Goal: Check status: Check status

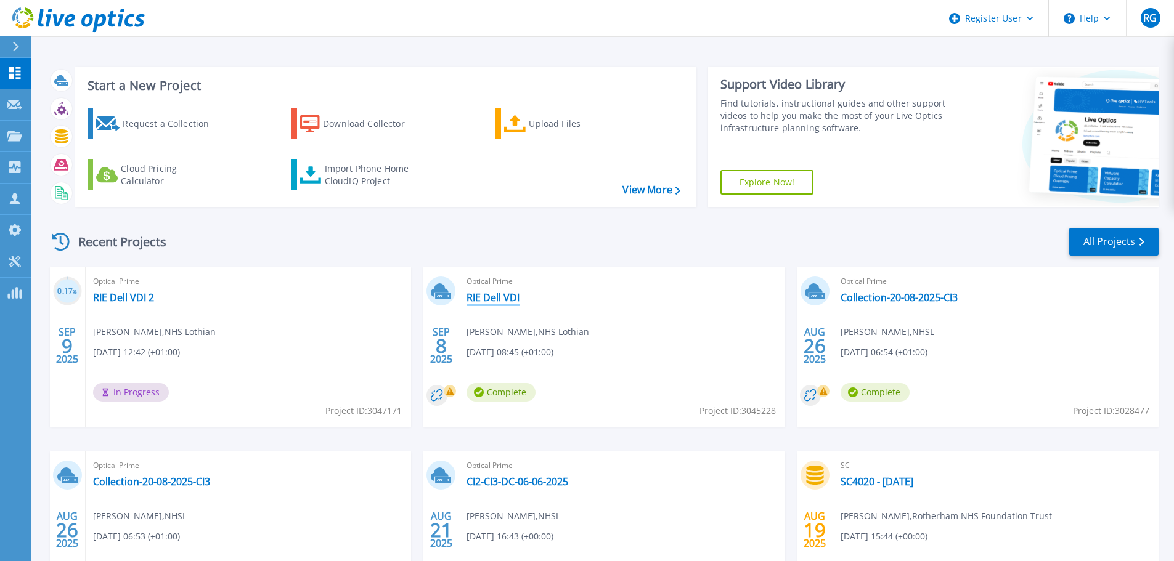
click at [506, 299] on link "RIE Dell VDI" at bounding box center [493, 297] width 53 height 12
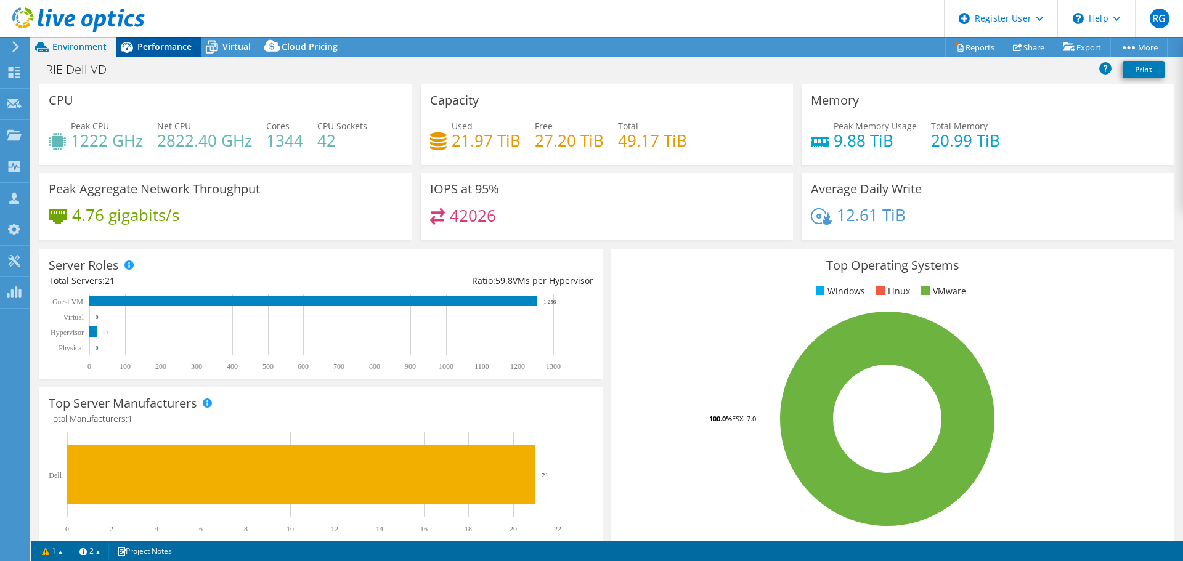
click at [169, 46] on span "Performance" at bounding box center [164, 47] width 54 height 12
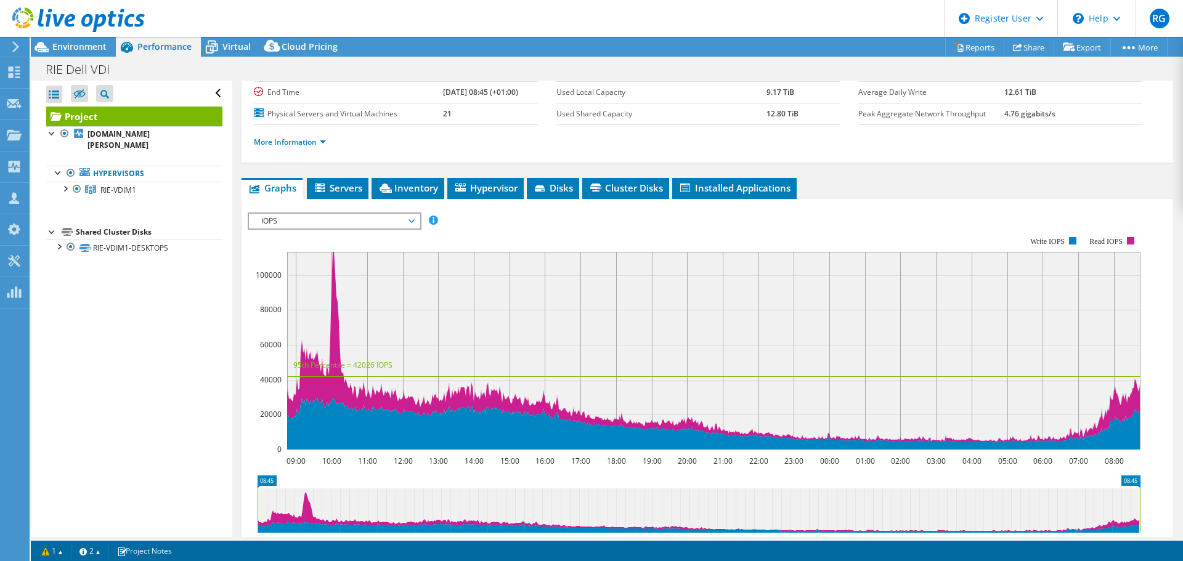
scroll to position [131, 0]
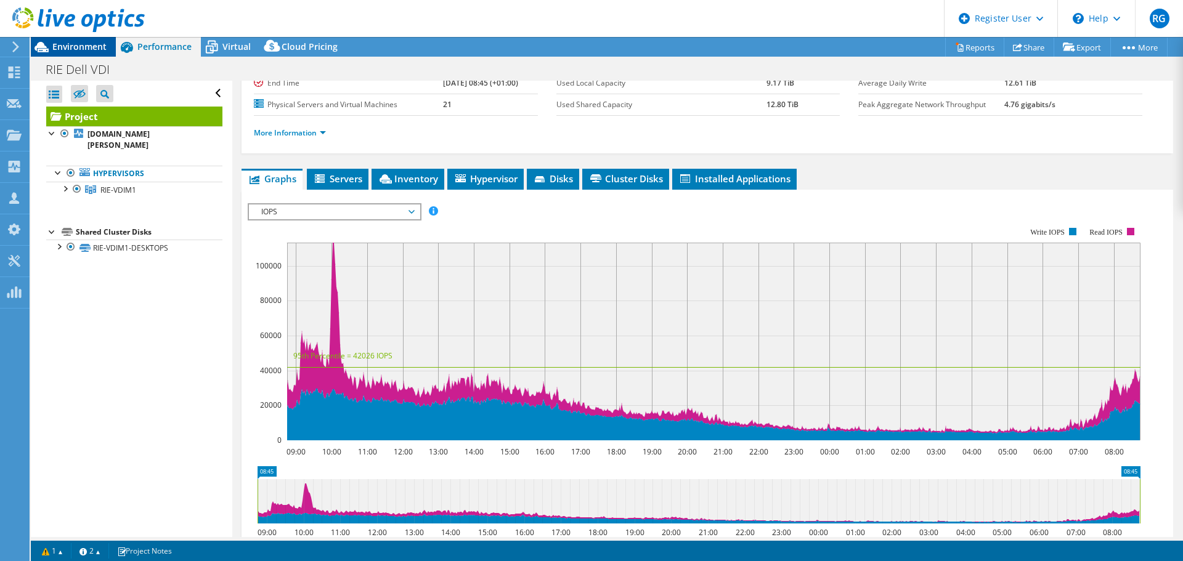
click at [86, 41] on span "Environment" at bounding box center [79, 47] width 54 height 12
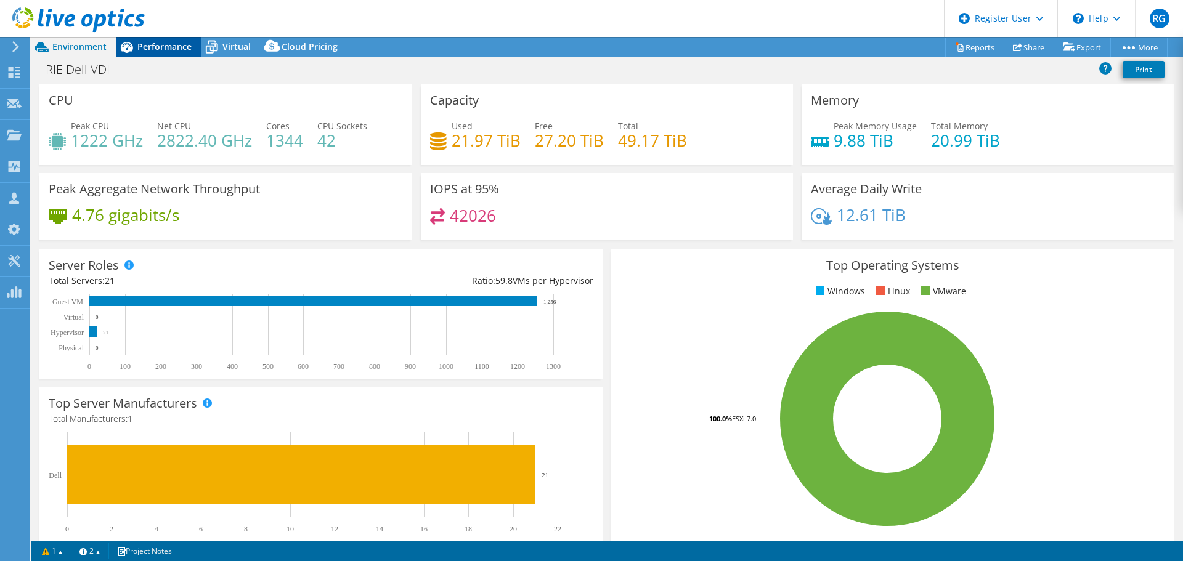
click at [168, 43] on span "Performance" at bounding box center [164, 47] width 54 height 12
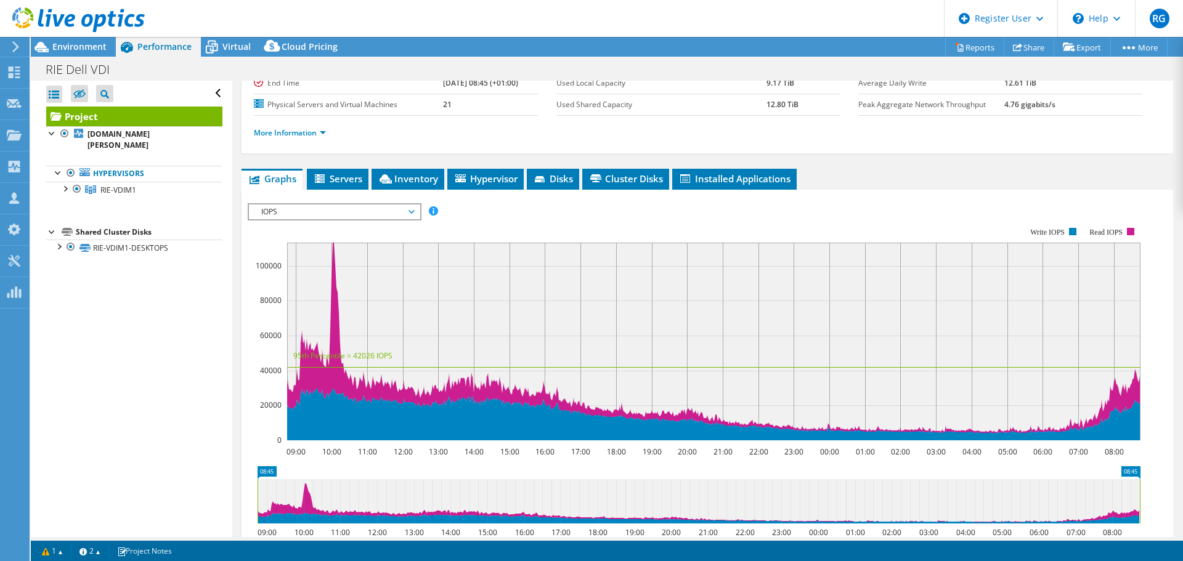
scroll to position [0, 0]
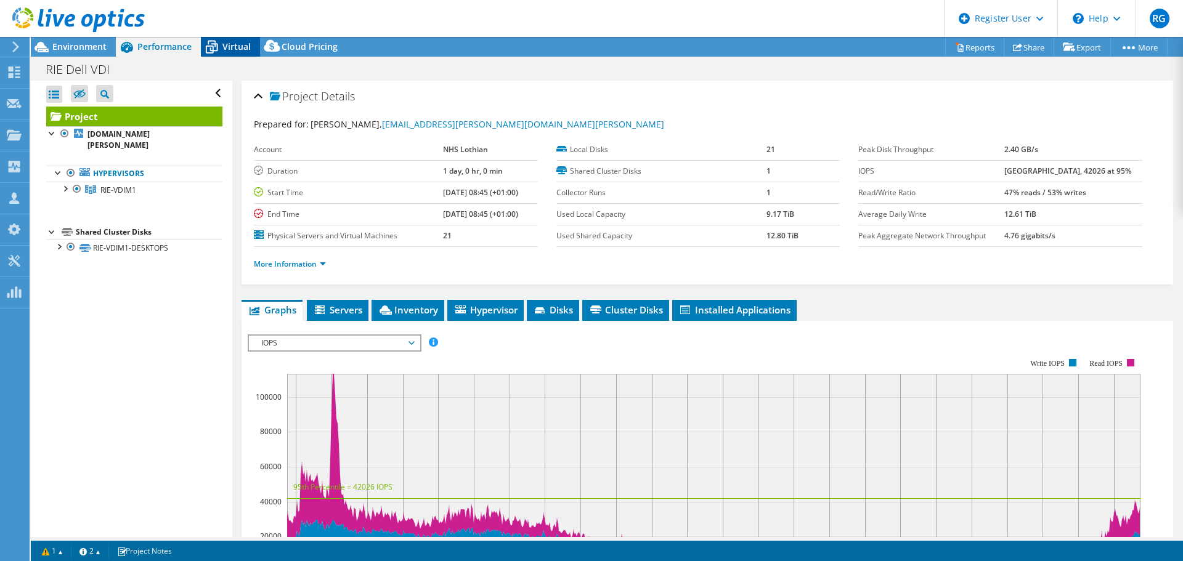
click at [229, 49] on span "Virtual" at bounding box center [236, 47] width 28 height 12
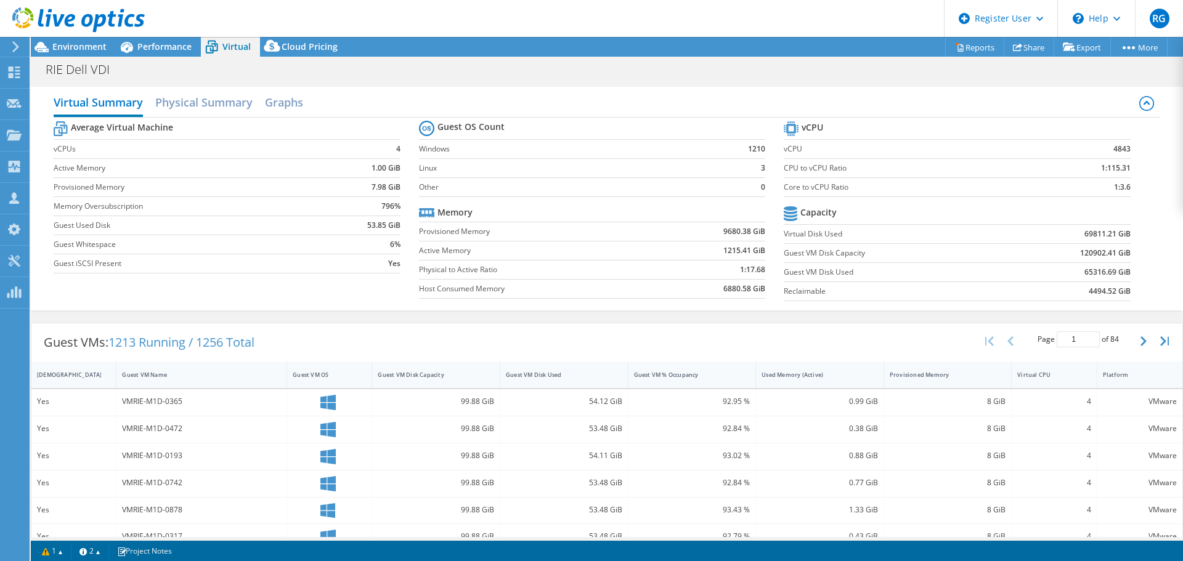
click at [63, 40] on div at bounding box center [72, 20] width 145 height 41
click at [71, 46] on span "Environment" at bounding box center [79, 47] width 54 height 12
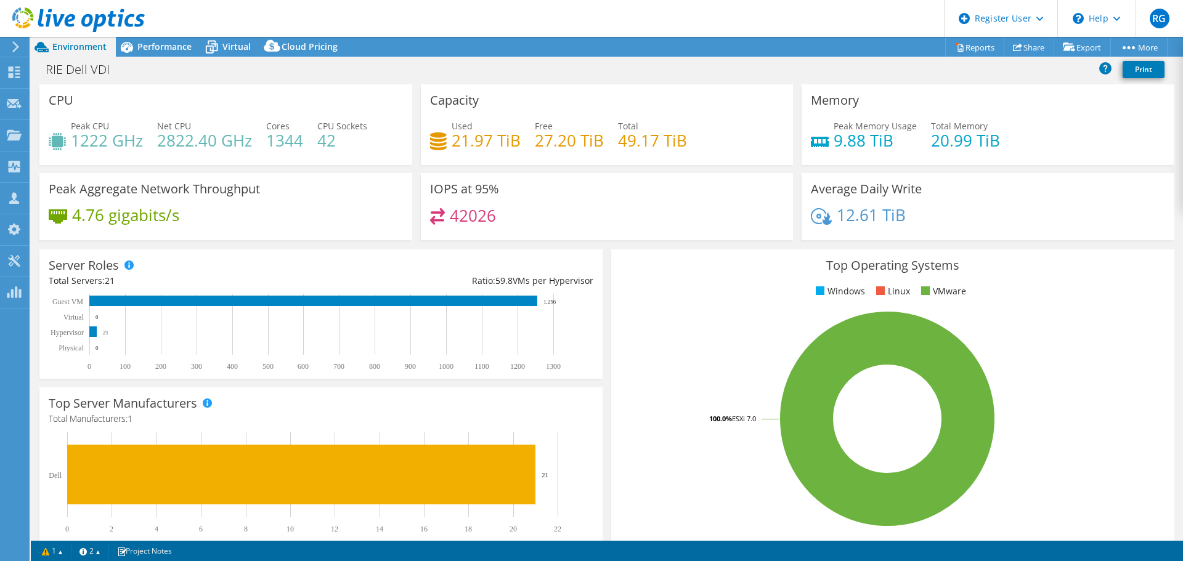
click at [141, 39] on div at bounding box center [72, 20] width 145 height 41
click at [148, 47] on span "Performance" at bounding box center [164, 47] width 54 height 12
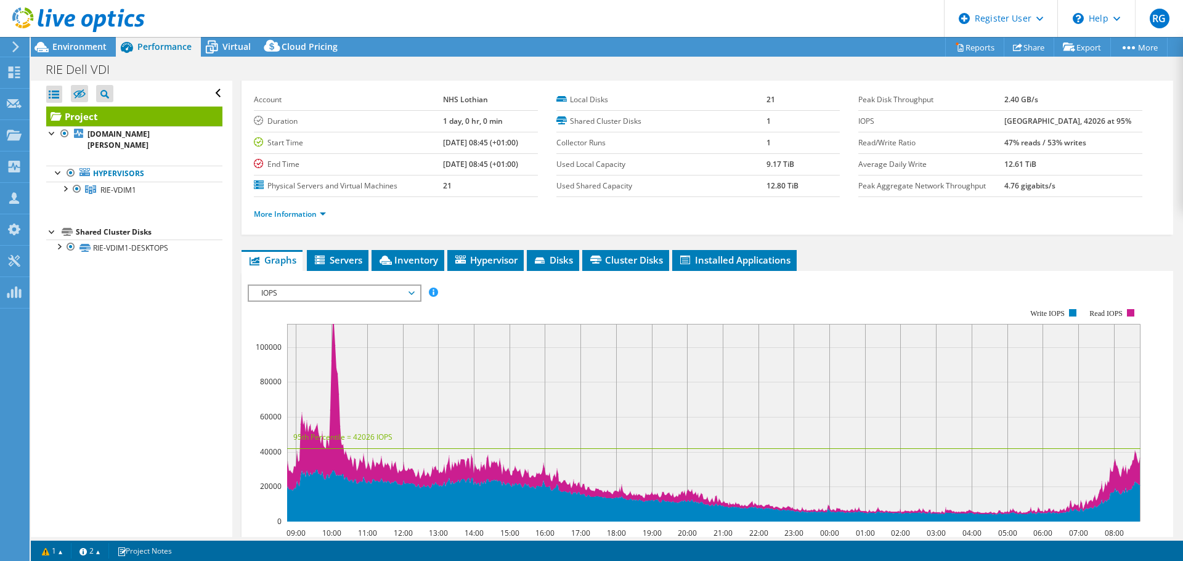
scroll to position [39, 0]
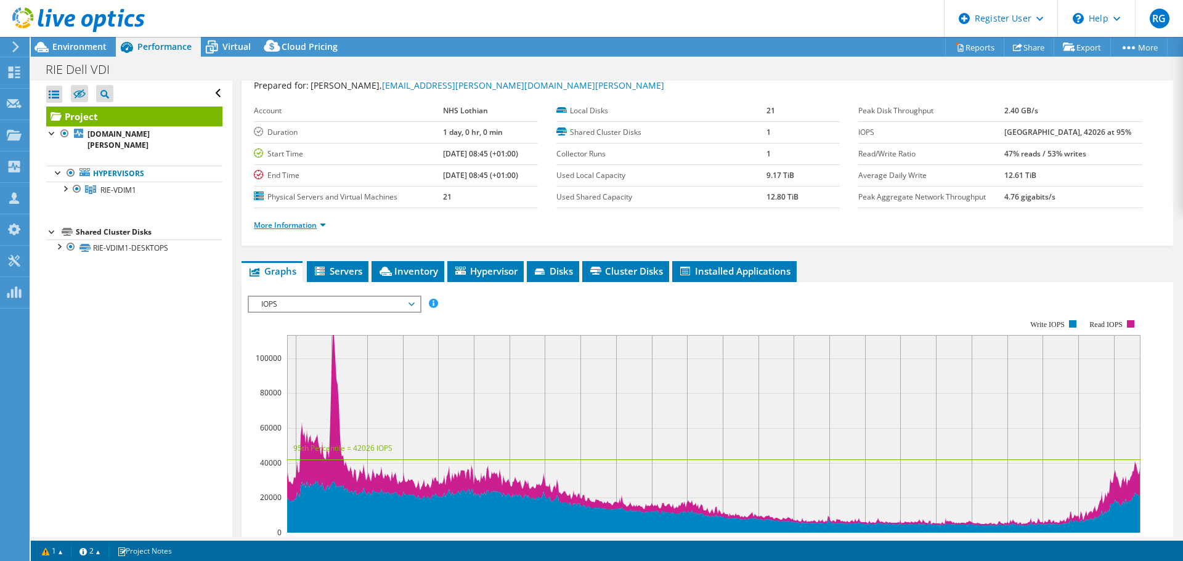
click at [326, 222] on link "More Information" at bounding box center [290, 225] width 72 height 10
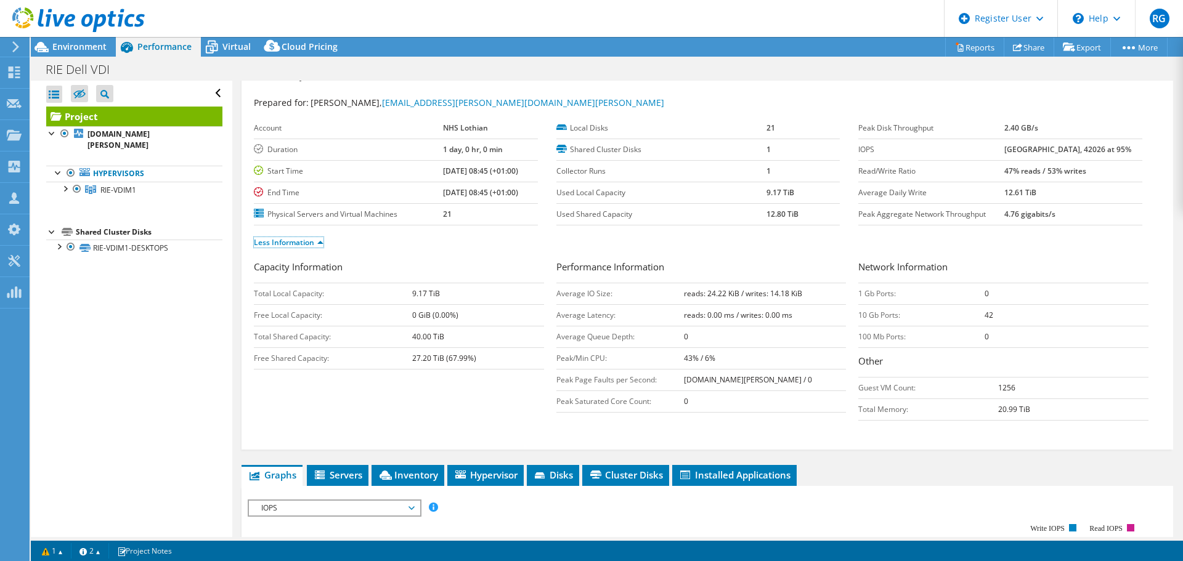
scroll to position [0, 0]
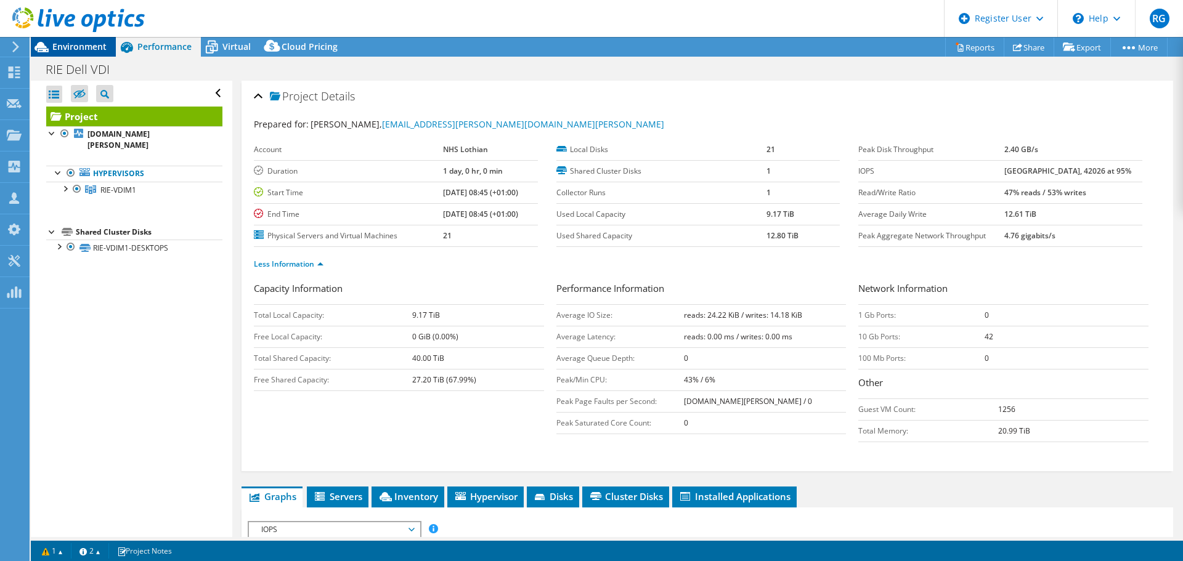
click at [62, 47] on span "Environment" at bounding box center [79, 47] width 54 height 12
